Goal: Information Seeking & Learning: Find contact information

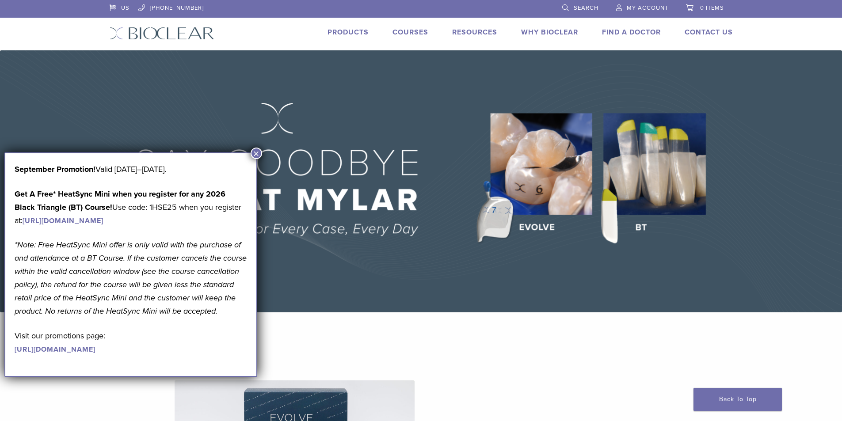
click at [258, 150] on button "×" at bounding box center [256, 153] width 11 height 11
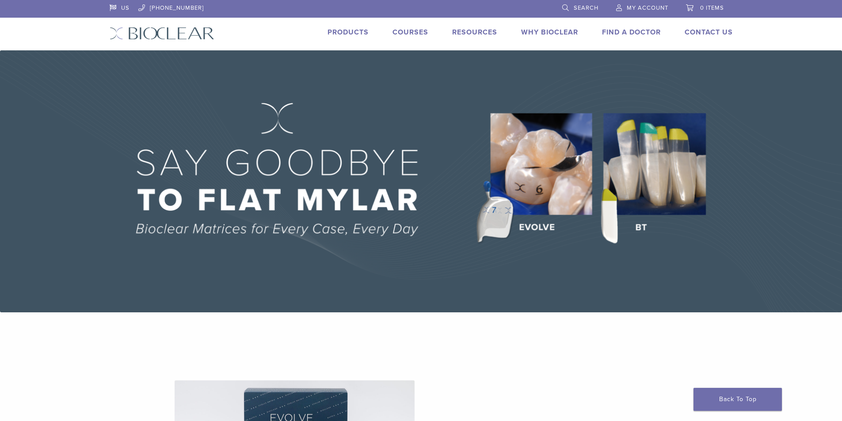
click at [444, 30] on div "Resources Expand child menu Technique Guides, IFU, & SDS" at bounding box center [470, 33] width 56 height 13
click at [463, 28] on link "Resources" at bounding box center [474, 32] width 45 height 9
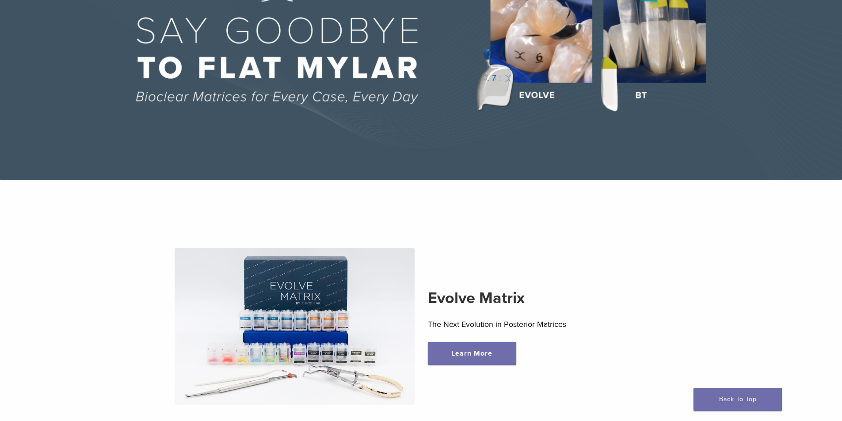
scroll to position [221, 0]
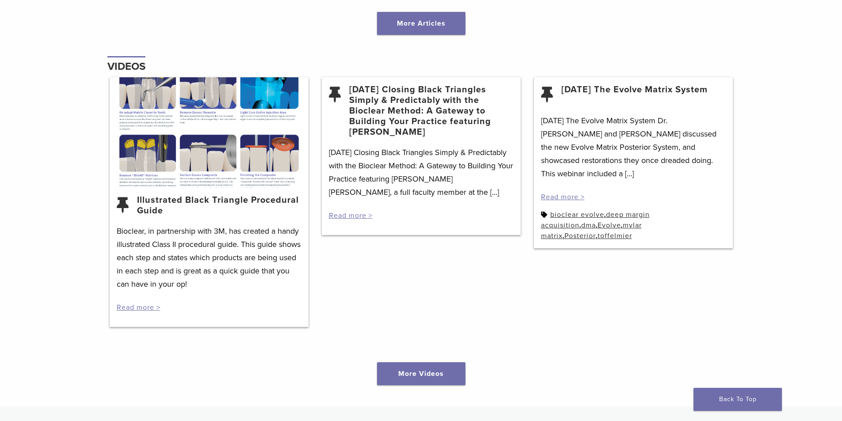
scroll to position [1105, 0]
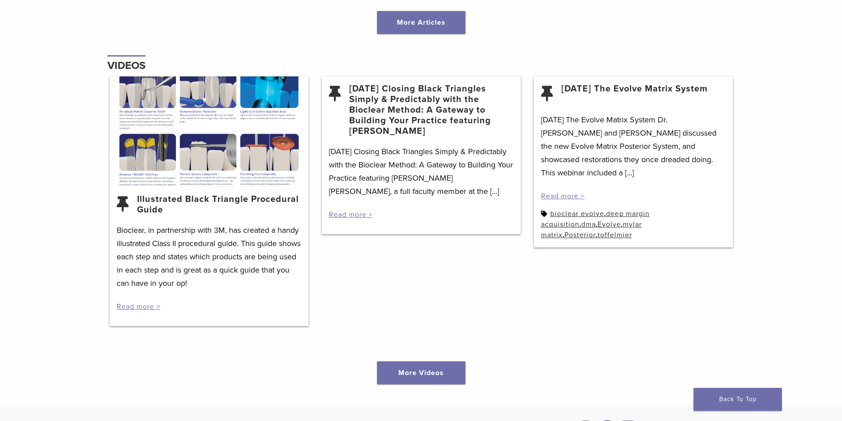
click at [166, 94] on div at bounding box center [209, 131] width 199 height 111
click at [192, 100] on div at bounding box center [209, 131] width 199 height 111
click at [206, 200] on link "Illustrated Black Triangle Procedural Guide" at bounding box center [219, 204] width 164 height 21
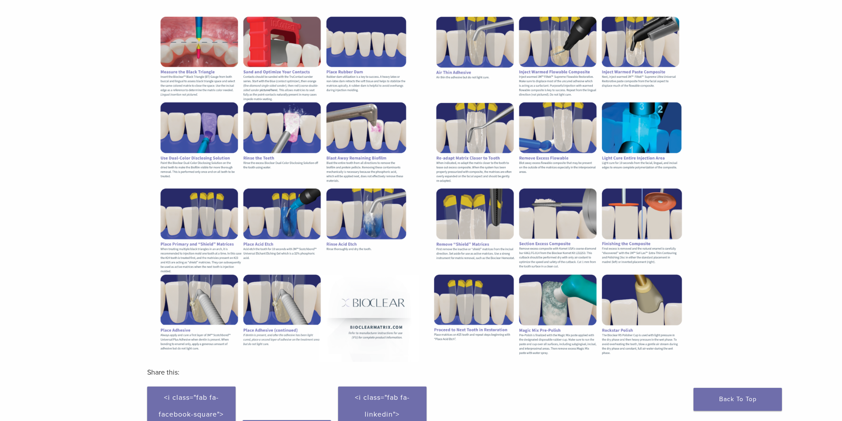
scroll to position [177, 0]
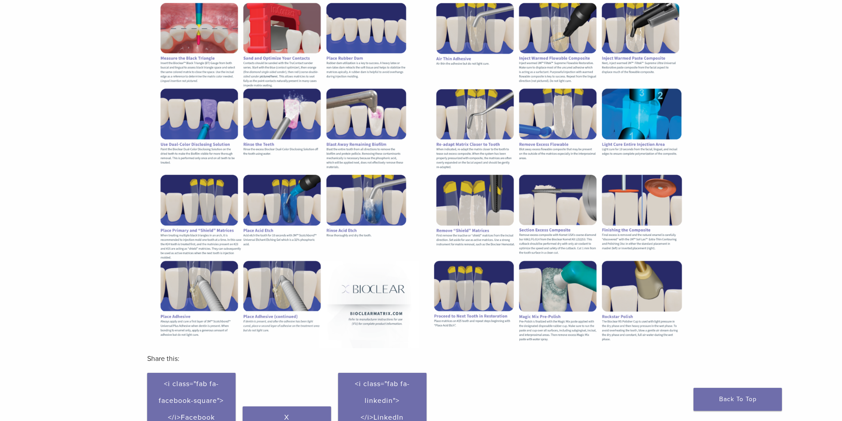
click at [361, 281] on img at bounding box center [283, 172] width 272 height 352
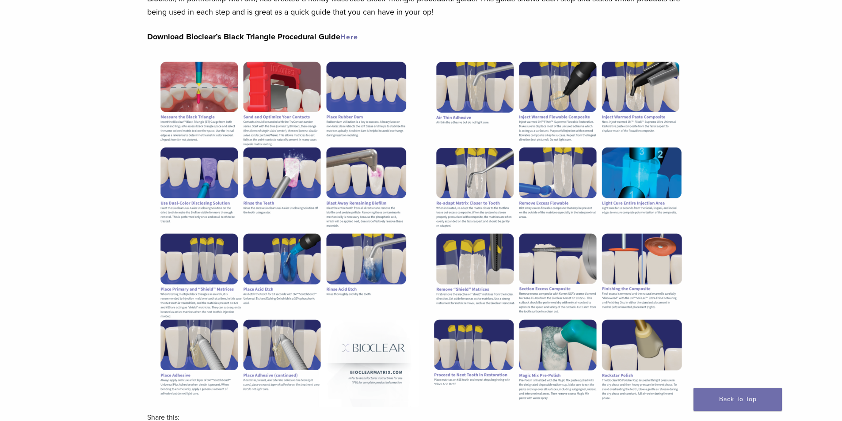
scroll to position [44, 0]
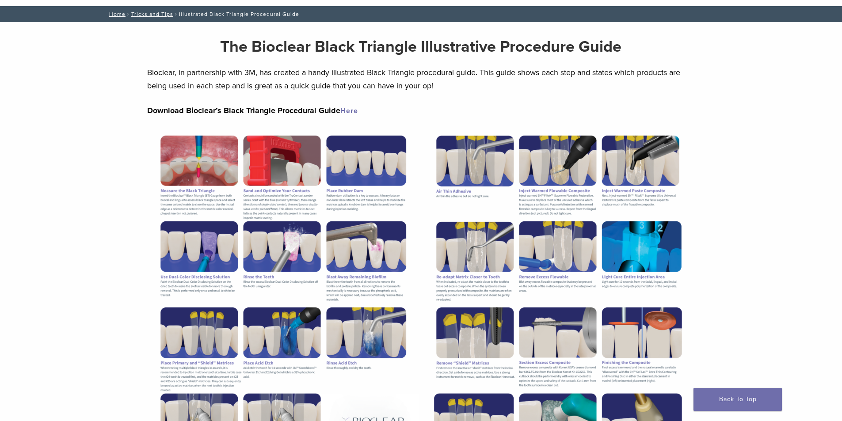
click at [344, 111] on link "Here" at bounding box center [349, 111] width 18 height 9
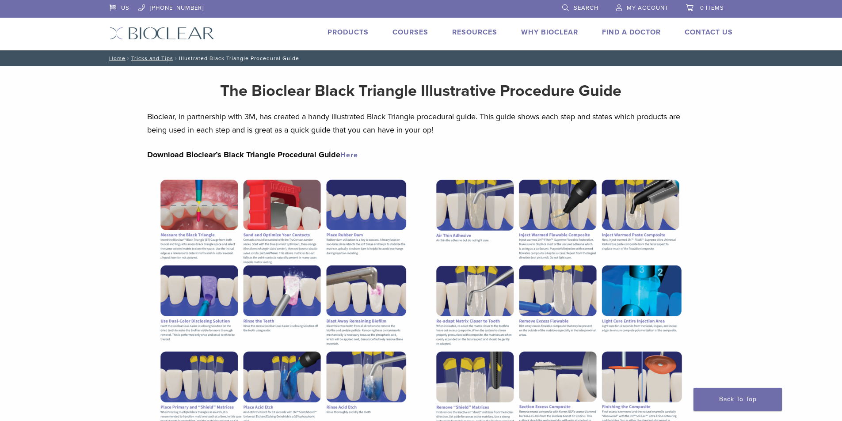
scroll to position [44, 0]
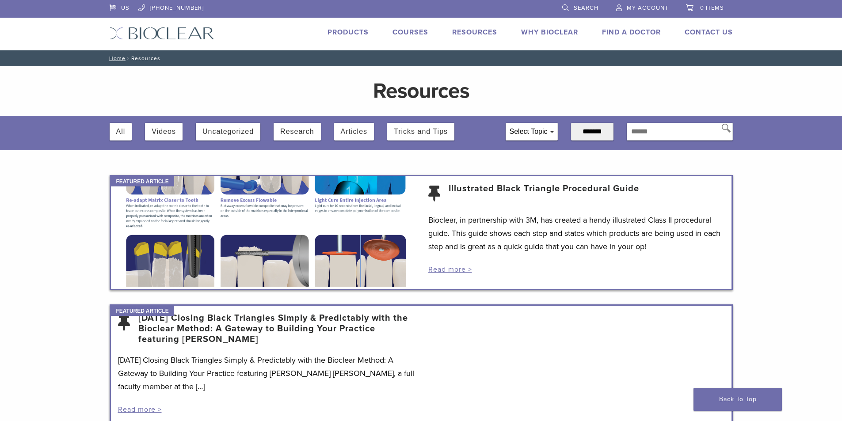
scroll to position [1105, 0]
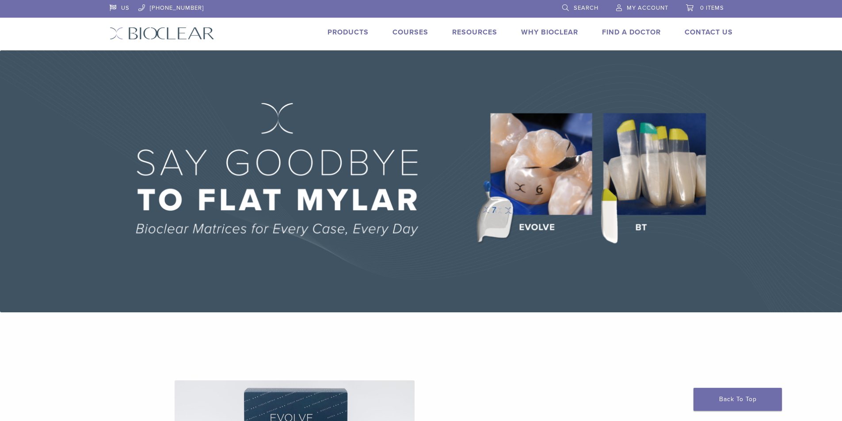
click at [176, 30] on img at bounding box center [162, 33] width 105 height 13
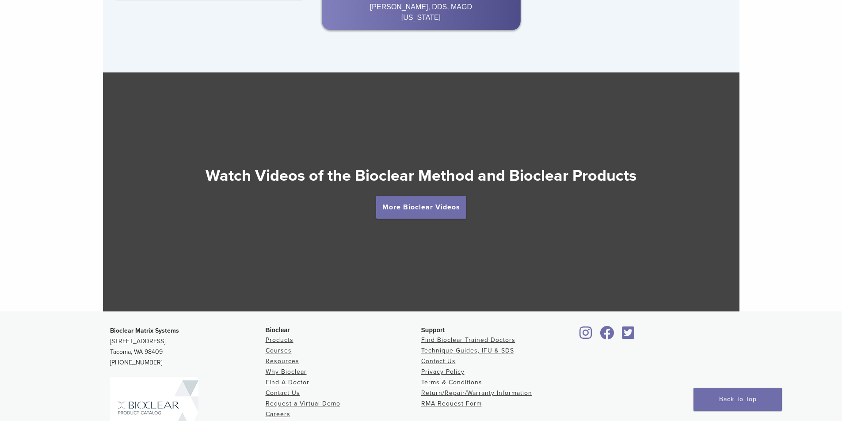
scroll to position [1651, 0]
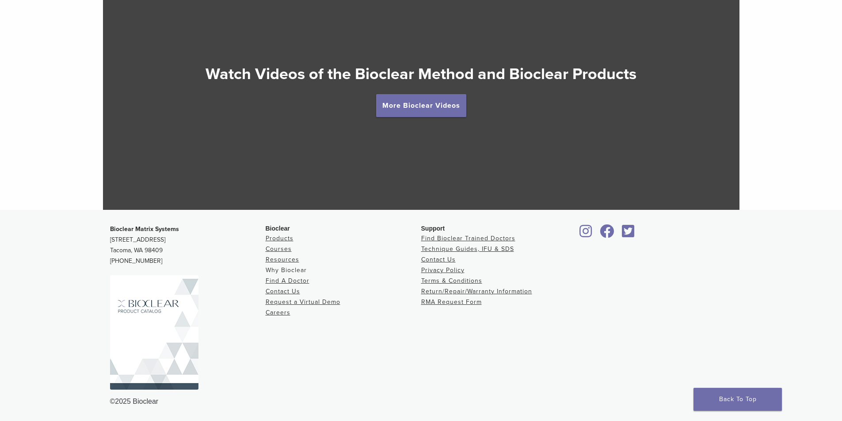
click at [293, 271] on link "Why Bioclear" at bounding box center [286, 271] width 41 height 8
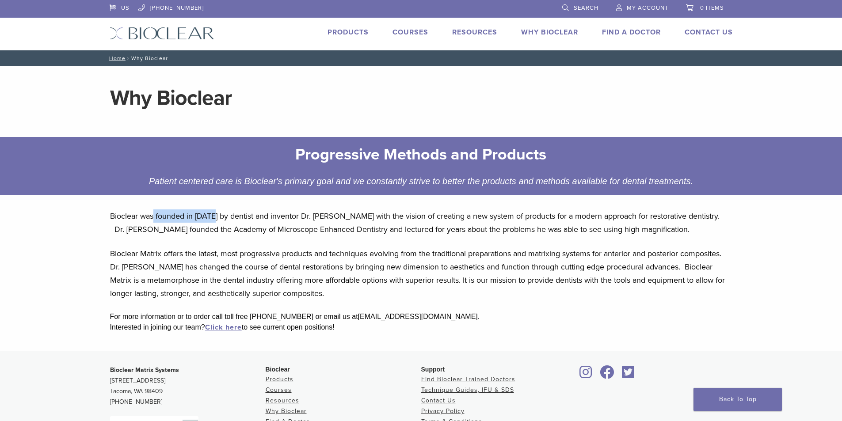
drag, startPoint x: 163, startPoint y: 214, endPoint x: 215, endPoint y: 210, distance: 52.3
click at [215, 210] on p "Bioclear was founded in [DATE] by dentist and inventor Dr. [PERSON_NAME] with t…" at bounding box center [421, 223] width 623 height 27
click at [216, 210] on p "Bioclear was founded in 2007 by dentist and inventor Dr. David Clark with the v…" at bounding box center [421, 223] width 623 height 27
drag, startPoint x: 111, startPoint y: 219, endPoint x: 176, endPoint y: 217, distance: 65.1
click at [176, 217] on p "Bioclear was founded in 2007 by dentist and inventor Dr. David Clark with the v…" at bounding box center [421, 223] width 623 height 27
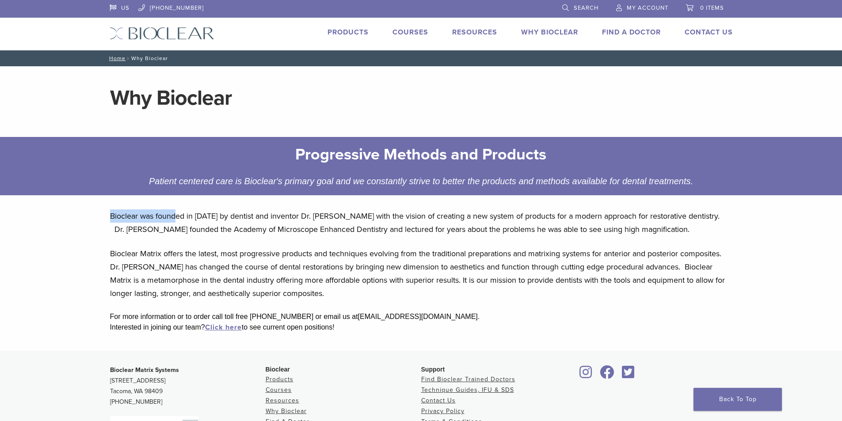
click at [176, 217] on p "Bioclear was founded in 2007 by dentist and inventor Dr. David Clark with the v…" at bounding box center [421, 223] width 623 height 27
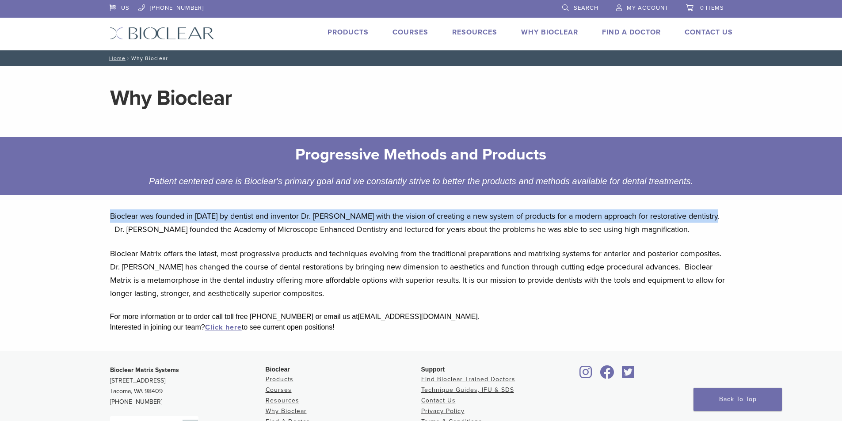
drag, startPoint x: 100, startPoint y: 217, endPoint x: 704, endPoint y: 210, distance: 603.6
click at [704, 210] on main "Why Bioclear Progressive Methods and Products Patient centered care is Bioclear…" at bounding box center [421, 208] width 842 height 285
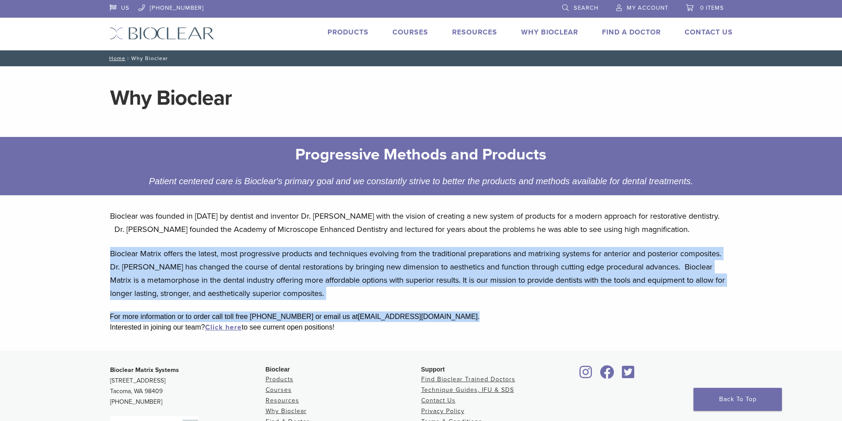
drag, startPoint x: 553, startPoint y: 302, endPoint x: 86, endPoint y: 245, distance: 470.0
click at [87, 246] on main "Why Bioclear Progressive Methods and Products Patient centered care is Bioclear…" at bounding box center [421, 208] width 842 height 285
click at [86, 243] on main "Why Bioclear Progressive Methods and Products Patient centered care is Bioclear…" at bounding box center [421, 208] width 842 height 285
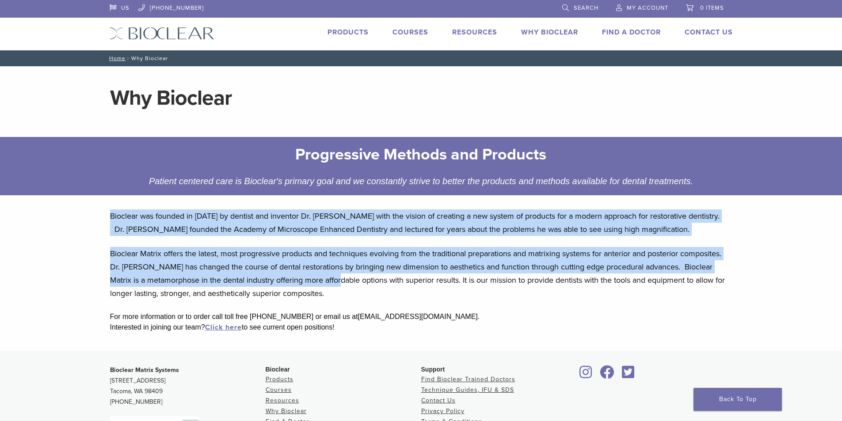
drag, startPoint x: 89, startPoint y: 212, endPoint x: 320, endPoint y: 284, distance: 241.9
click at [320, 284] on main "Why Bioclear Progressive Methods and Products Patient centered care is Bioclear…" at bounding box center [421, 208] width 842 height 285
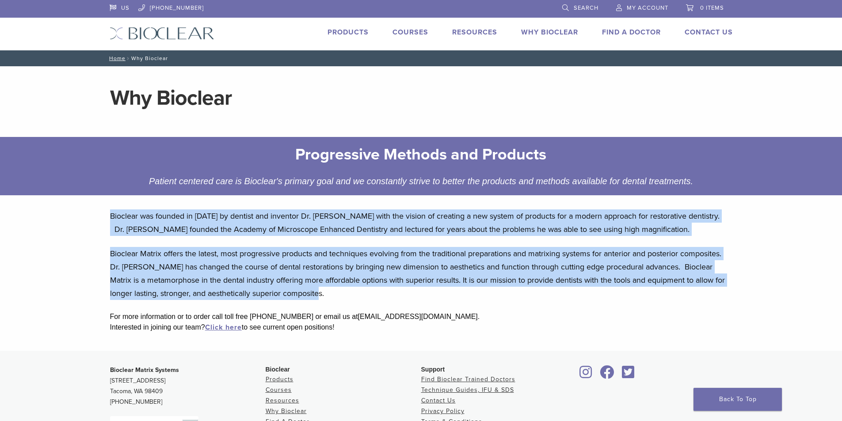
drag, startPoint x: 325, startPoint y: 295, endPoint x: 95, endPoint y: 214, distance: 243.3
click at [95, 214] on main "Why Bioclear Progressive Methods and Products Patient centered care is Bioclear…" at bounding box center [421, 208] width 842 height 285
copy div "Bioclear was founded in 2007 by dentist and inventor Dr. David Clark with the v…"
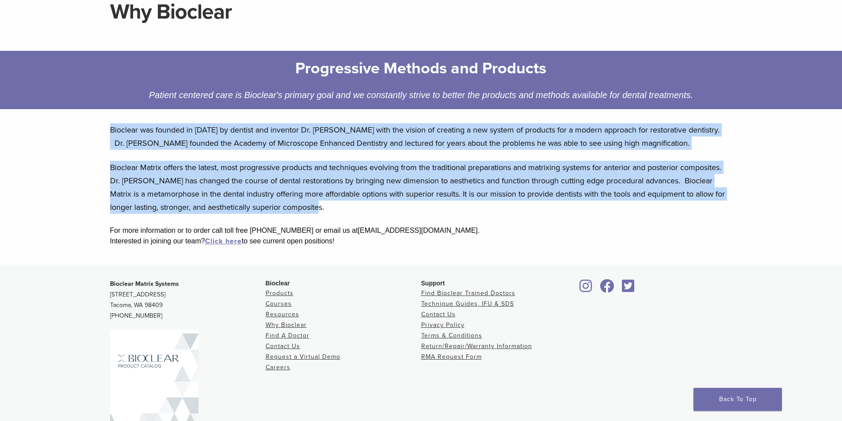
scroll to position [141, 0]
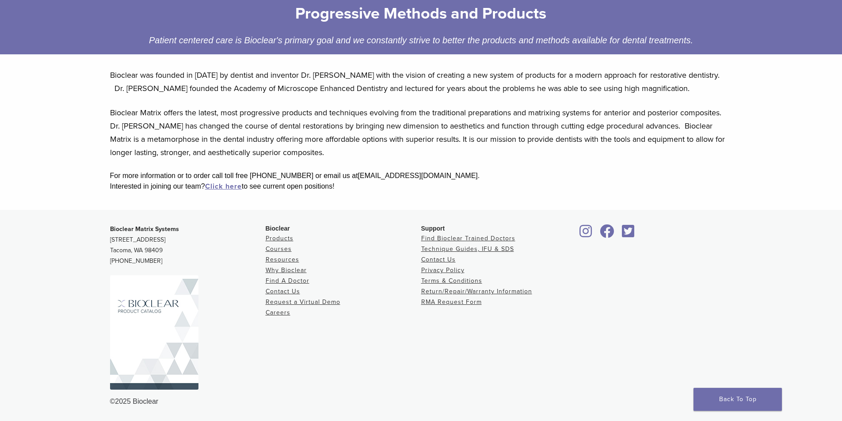
click at [432, 175] on div "For more information or to order call toll free 1-855-712-5327 or email us at k…" at bounding box center [421, 176] width 623 height 11
click at [294, 278] on link "Find A Doctor" at bounding box center [288, 281] width 44 height 8
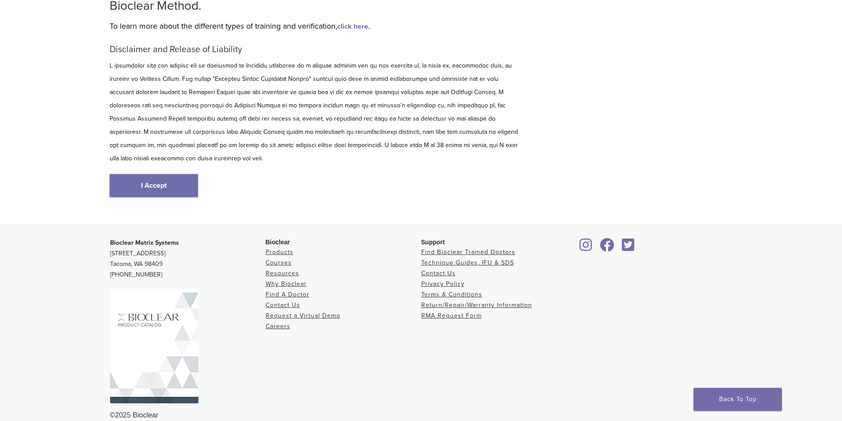
scroll to position [91, 0]
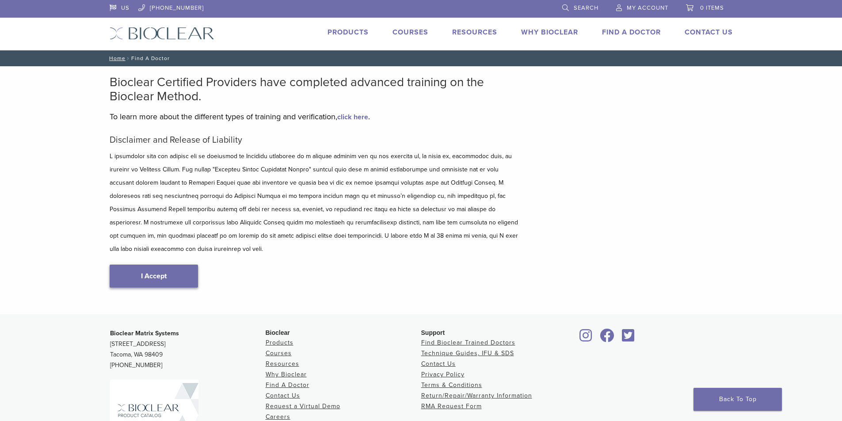
click at [185, 265] on link "I Accept" at bounding box center [154, 276] width 88 height 23
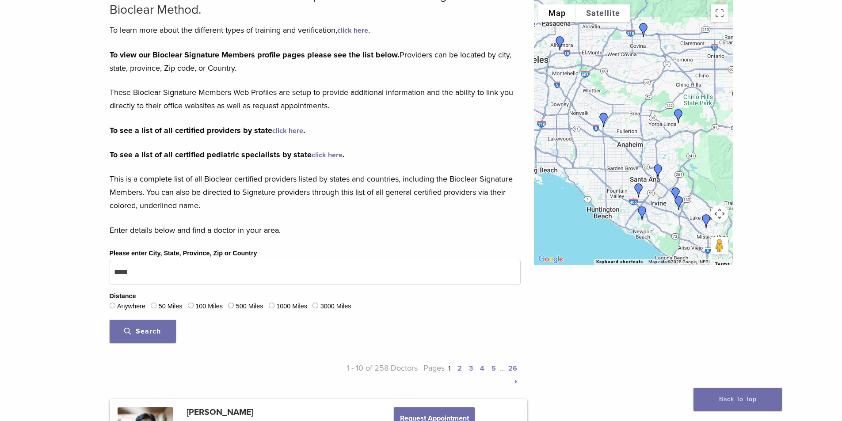
scroll to position [88, 0]
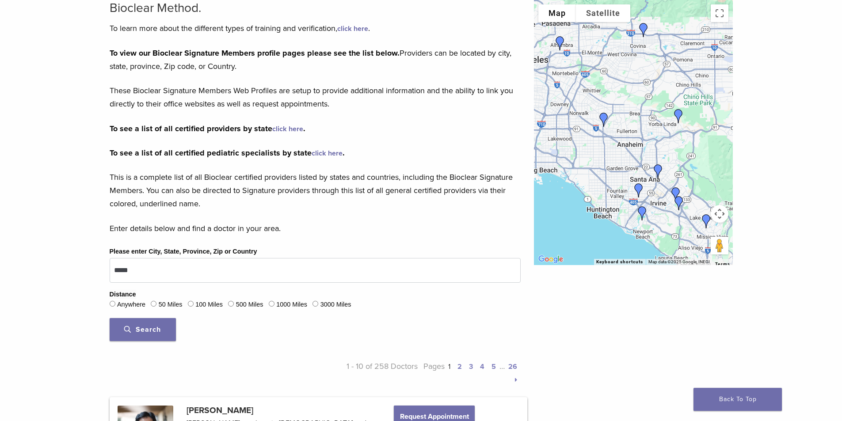
click at [163, 331] on button "Search" at bounding box center [143, 329] width 66 height 23
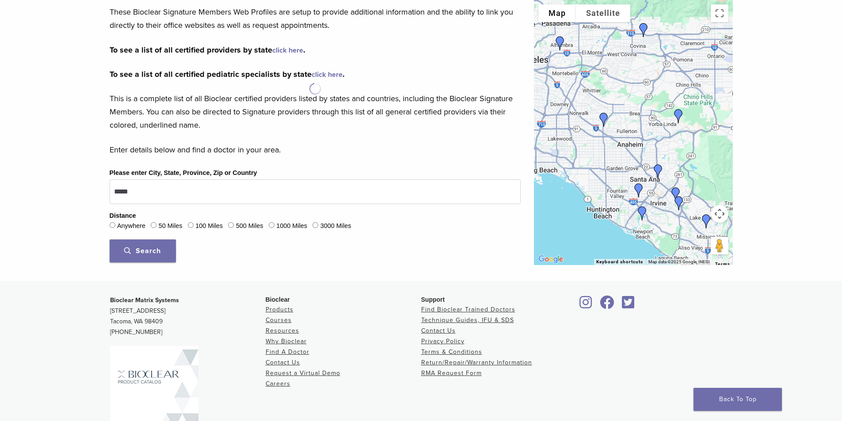
scroll to position [177, 0]
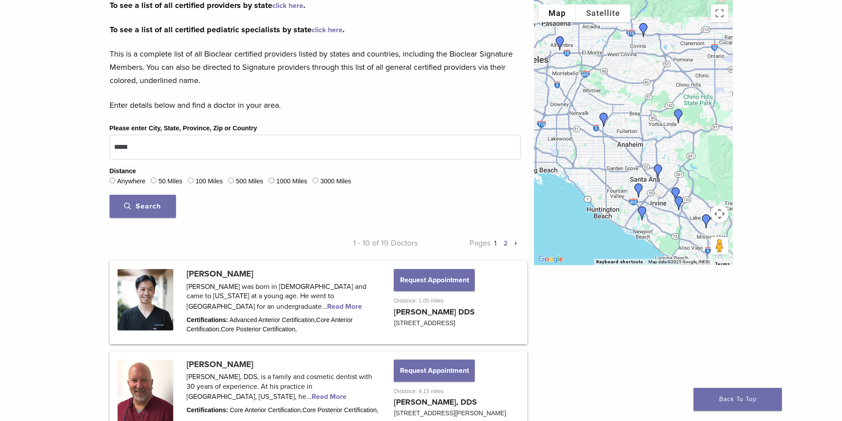
scroll to position [265, 0]
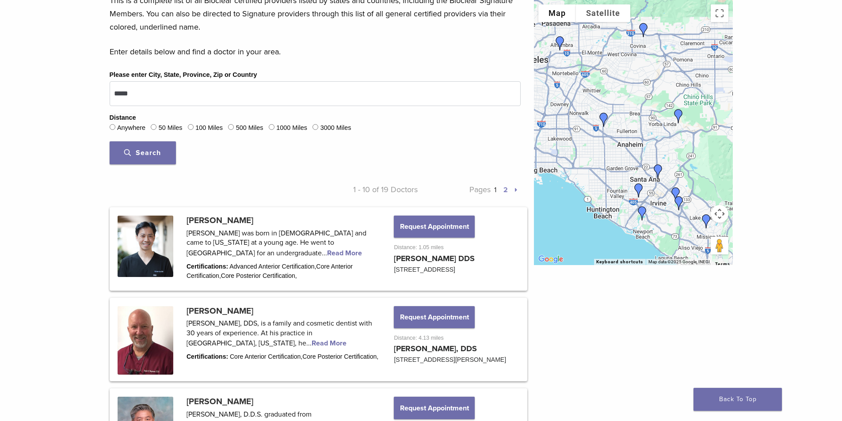
click at [504, 192] on link "2" at bounding box center [506, 190] width 4 height 9
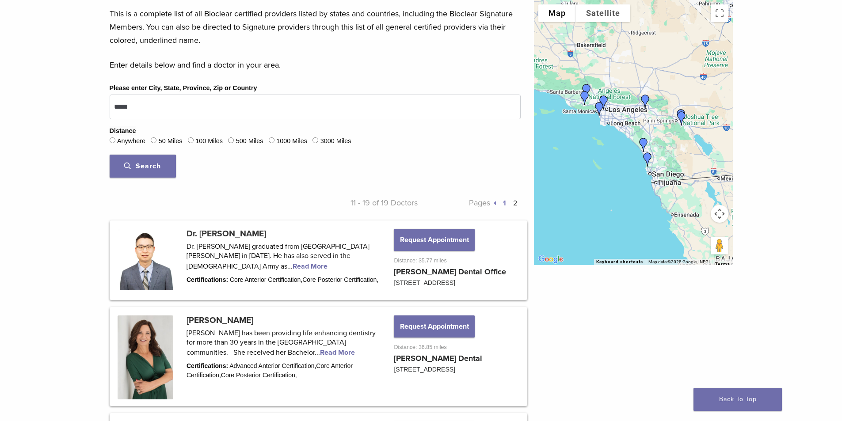
scroll to position [177, 0]
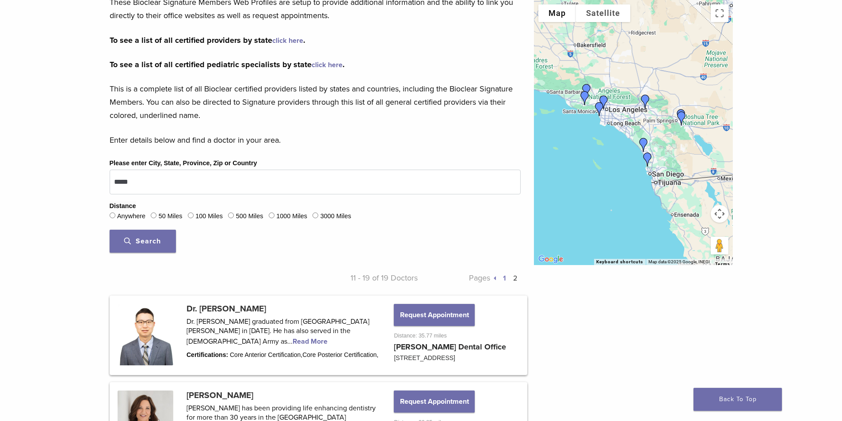
click at [149, 245] on span "Search" at bounding box center [142, 241] width 37 height 9
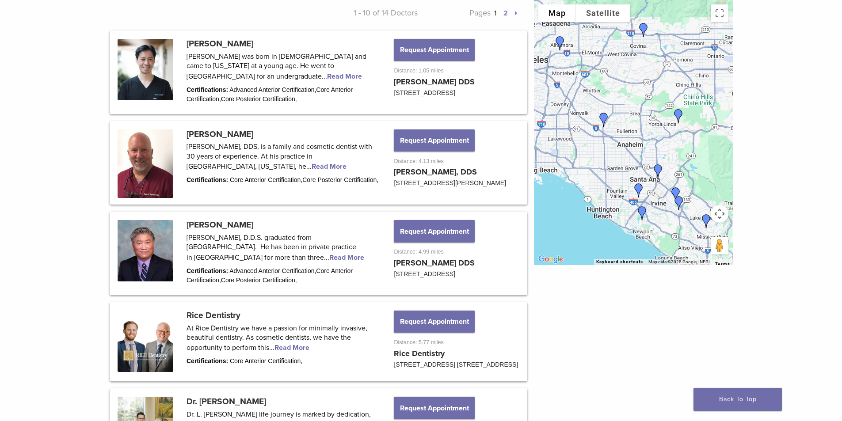
scroll to position [221, 0]
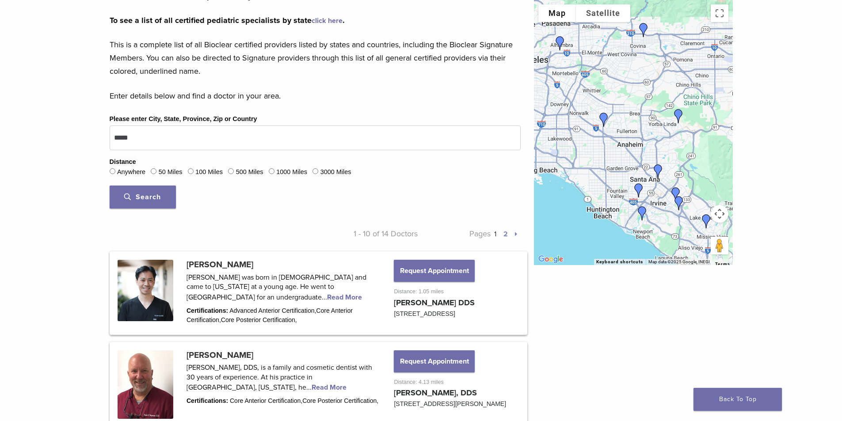
click at [506, 236] on link "2" at bounding box center [506, 234] width 4 height 9
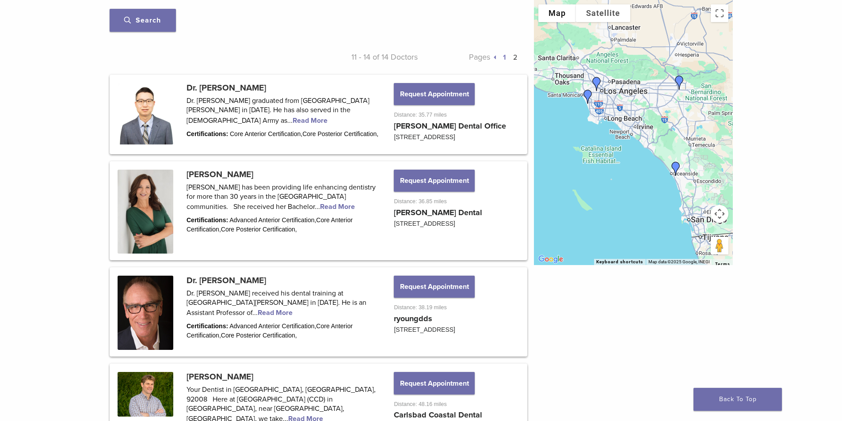
scroll to position [177, 0]
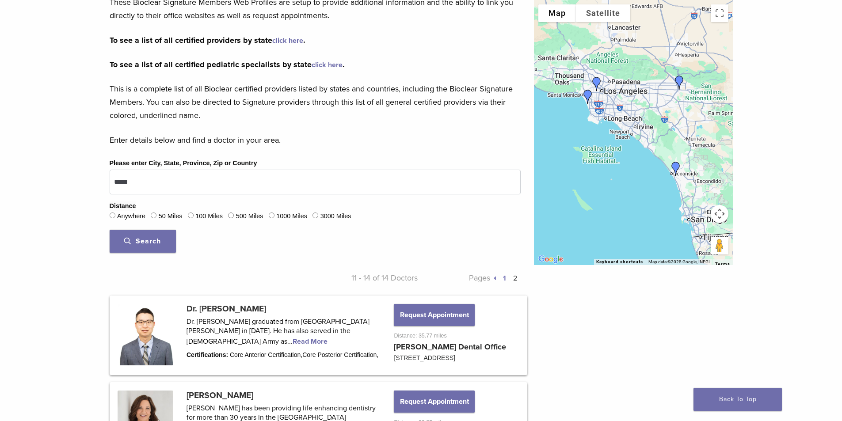
click at [505, 280] on link "1" at bounding box center [504, 278] width 3 height 9
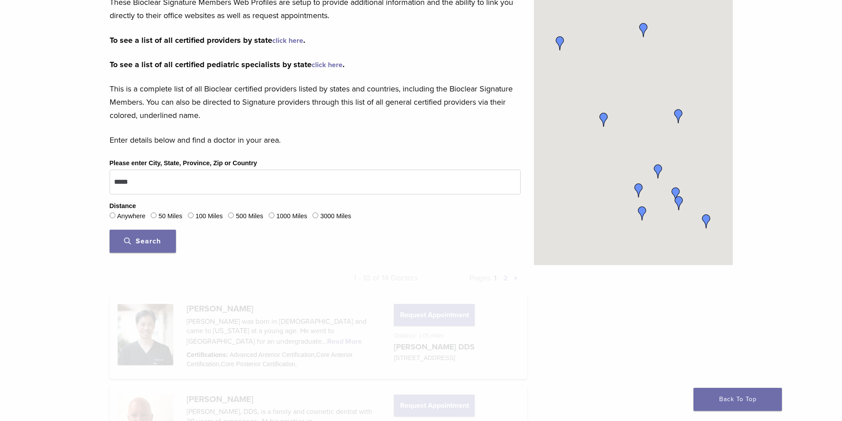
click at [195, 216] on div "100 Miles" at bounding box center [205, 216] width 35 height 11
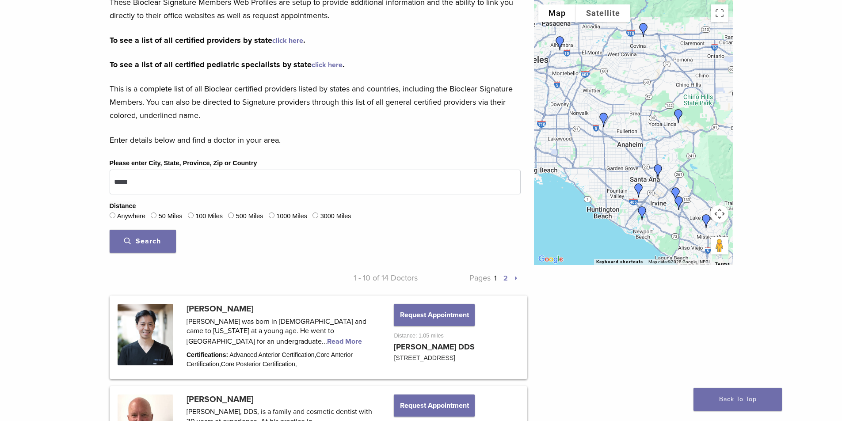
click at [140, 248] on button "Search" at bounding box center [143, 241] width 66 height 23
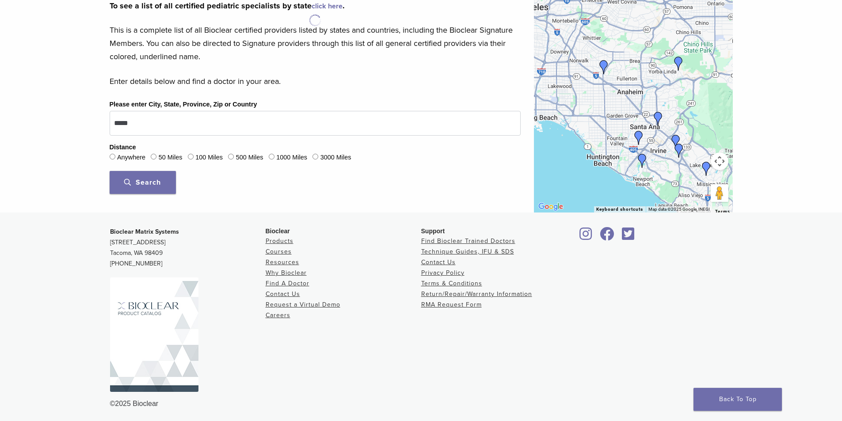
scroll to position [238, 0]
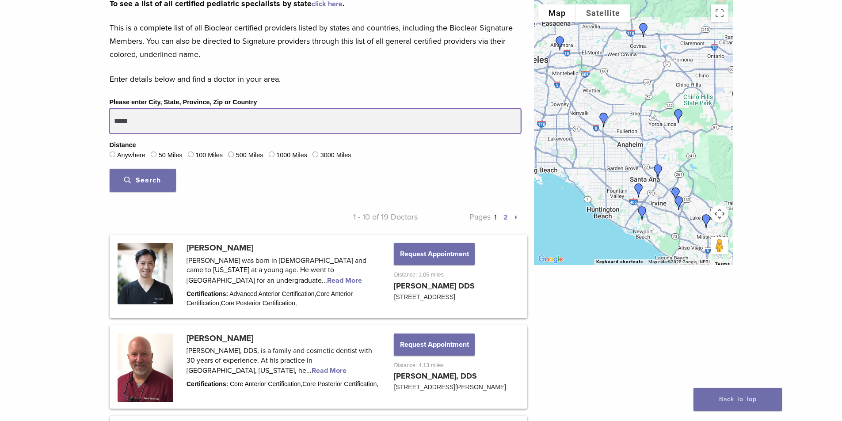
drag, startPoint x: 184, startPoint y: 122, endPoint x: 0, endPoint y: 110, distance: 184.4
type input "**********"
click at [110, 169] on button "Search" at bounding box center [143, 180] width 66 height 23
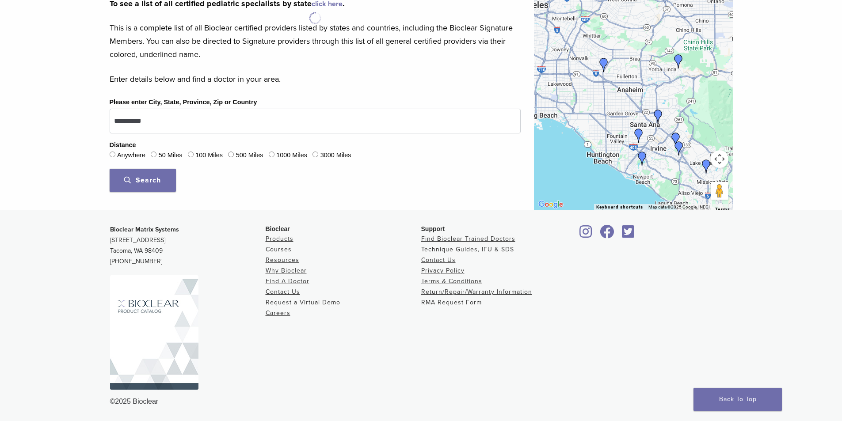
click at [153, 174] on button "Search" at bounding box center [143, 180] width 66 height 23
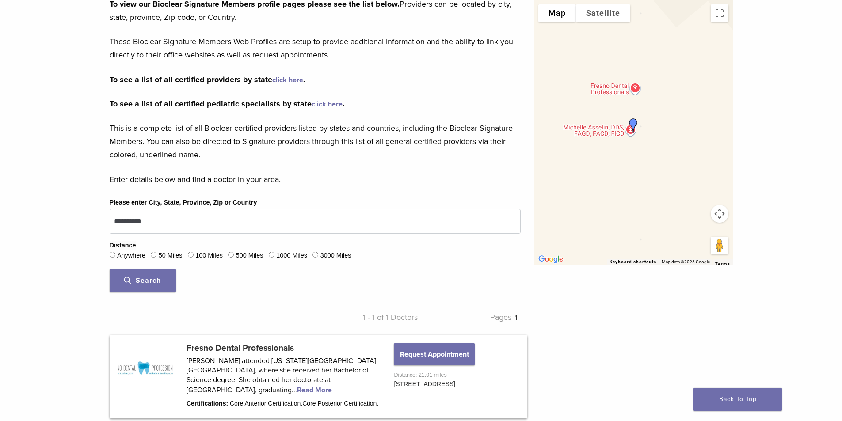
scroll to position [177, 0]
